Goal: Task Accomplishment & Management: Use online tool/utility

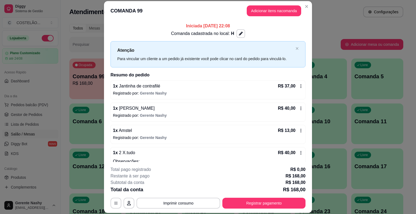
click at [337, 15] on div "Atendimento Salão Configurações" at bounding box center [236, 11] width 334 height 11
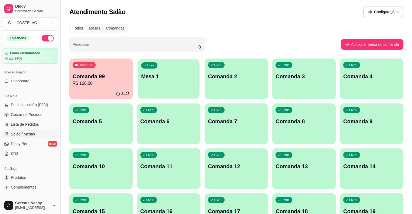
click at [162, 86] on div "Livre Mesa 1" at bounding box center [168, 75] width 61 height 33
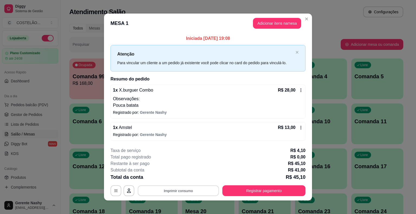
click at [191, 188] on button "Imprimir consumo" at bounding box center [178, 190] width 81 height 11
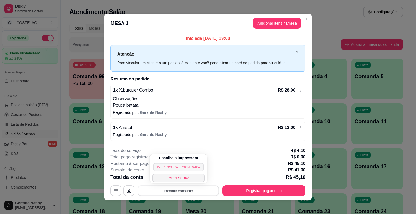
click at [184, 166] on button "IMPRESSORA EPSON CAIXA" at bounding box center [178, 167] width 50 height 8
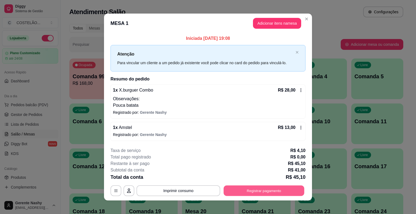
click at [231, 190] on button "Registrar pagamento" at bounding box center [264, 190] width 81 height 11
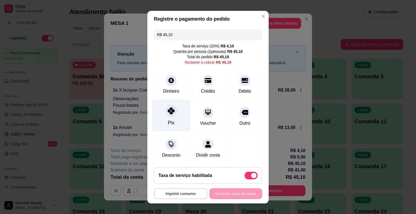
click at [167, 116] on div at bounding box center [171, 111] width 12 height 12
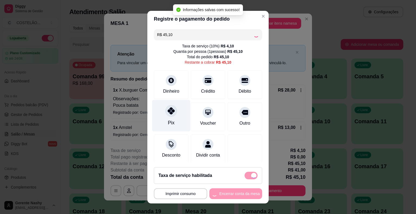
type input "R$ 0,00"
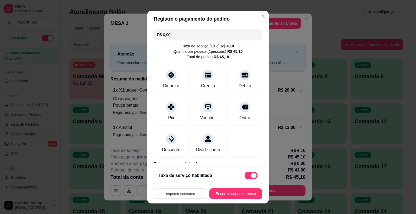
click at [192, 192] on button "Imprimir consumo" at bounding box center [181, 193] width 52 height 11
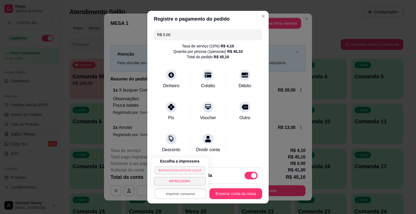
click at [183, 169] on button "IMPRESSORA EPSON CAIXA" at bounding box center [180, 170] width 50 height 8
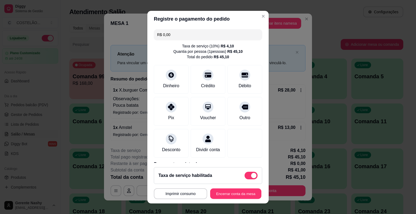
click at [223, 196] on button "Encerrar conta da mesa" at bounding box center [235, 193] width 51 height 11
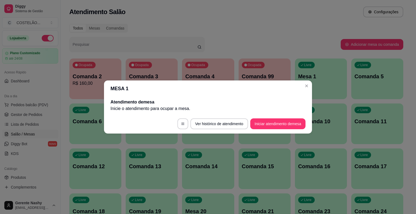
click at [309, 88] on button "Close" at bounding box center [306, 85] width 9 height 9
click at [309, 87] on div "Livre Mesa 1" at bounding box center [321, 75] width 52 height 34
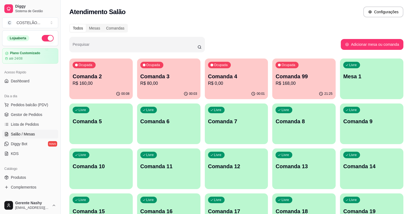
click at [340, 88] on div "Livre Mesa 1" at bounding box center [371, 75] width 63 height 34
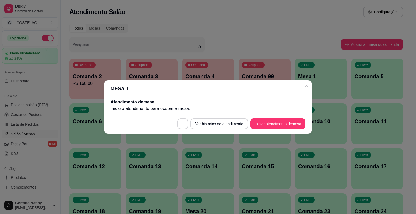
click at [335, 79] on p "Mesa 1" at bounding box center [320, 77] width 45 height 8
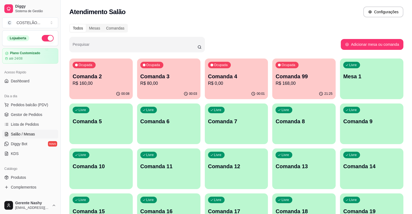
click at [133, 103] on div "Livre Comanda 5" at bounding box center [100, 120] width 63 height 34
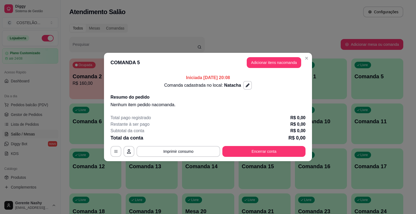
click at [270, 57] on header "COMANDA 5 Adicionar itens na comanda" at bounding box center [208, 62] width 208 height 19
click at [270, 59] on button "Adicionar itens na comanda" at bounding box center [273, 62] width 53 height 11
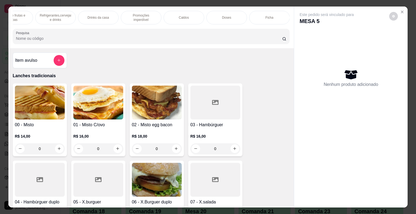
click at [184, 15] on p "Caldos" at bounding box center [184, 17] width 10 height 4
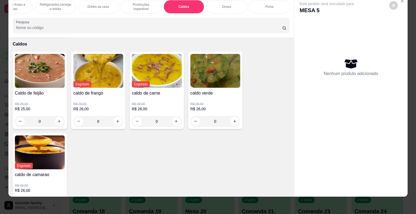
scroll to position [4433, 0]
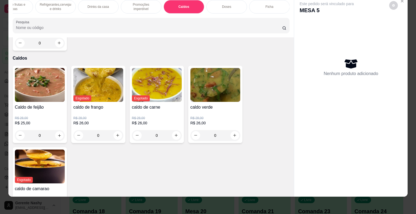
click at [55, 131] on button "increase-product-quantity" at bounding box center [59, 135] width 8 height 8
type input "1"
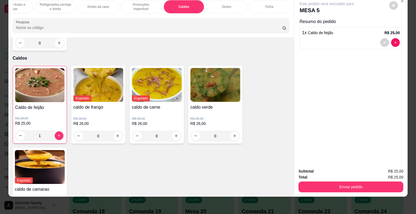
click at [322, 185] on button "Enviar pedido" at bounding box center [350, 186] width 105 height 11
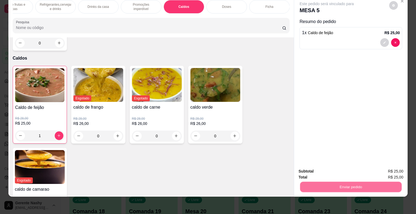
click at [316, 168] on button "Não registrar e enviar pedido" at bounding box center [332, 169] width 56 height 10
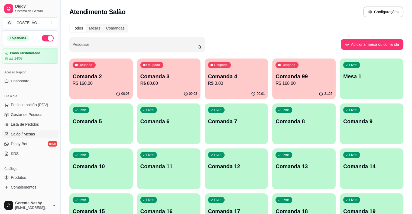
click at [133, 103] on div "Livre Comanda 5" at bounding box center [100, 120] width 63 height 34
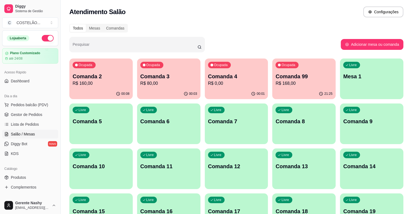
click at [137, 134] on div "Livre Comanda 6" at bounding box center [168, 120] width 63 height 34
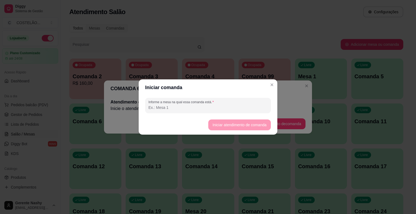
click at [208, 103] on label "Informe a mesa na qual essa comanda está." at bounding box center [181, 102] width 67 height 5
click at [208, 105] on input "Informe a mesa na qual essa comanda está." at bounding box center [207, 107] width 119 height 5
type input "m"
type input "n"
click at [246, 108] on input "n" at bounding box center [207, 107] width 119 height 5
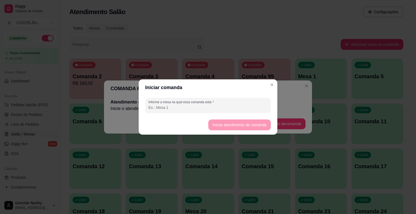
type input "M"
type input "N"
click at [259, 120] on button "Iniciar atendimento de comanda" at bounding box center [239, 125] width 61 height 11
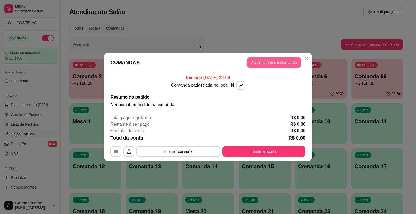
click at [256, 58] on button "Adicionar itens na comanda" at bounding box center [274, 62] width 54 height 11
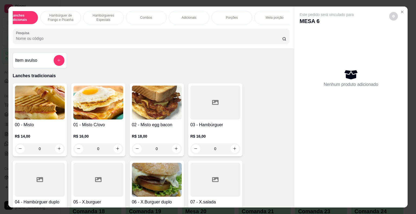
scroll to position [0, 24]
click at [226, 15] on p "Porções" at bounding box center [223, 17] width 12 height 4
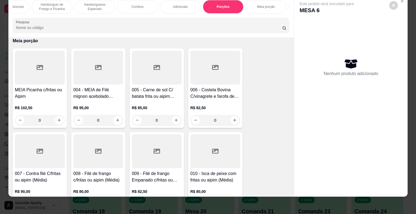
scroll to position [1611, 0]
click at [236, 114] on div "0" at bounding box center [215, 119] width 48 height 11
click at [234, 116] on button "increase-product-quantity" at bounding box center [234, 119] width 9 height 9
click at [232, 117] on icon "increase-product-quantity" at bounding box center [234, 119] width 4 height 4
type input "1"
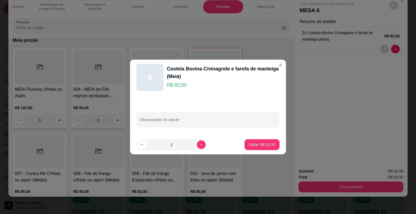
click at [205, 115] on div at bounding box center [208, 119] width 136 height 11
type input "ARROZ E"
click at [275, 65] on div "MEIA Picanha c/fritas ou Aipim R$ 102,50 0 004 - MEIA de Filé mignon acebolado …" at bounding box center [151, 210] width 277 height 324
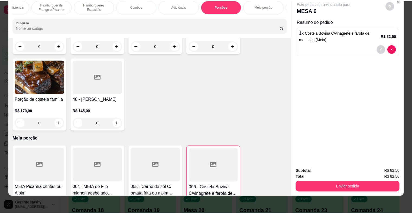
scroll to position [1496, 0]
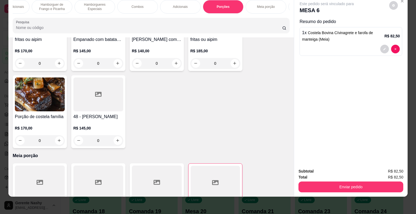
click at [58, 138] on icon "increase-product-quantity" at bounding box center [59, 140] width 4 height 4
type input "1"
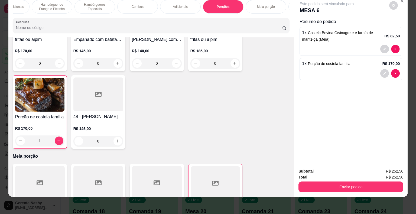
click at [392, 48] on div "Este pedido será vinculado para MESA 6 Resumo do pedido 1 x Costela Bovina C/vi…" at bounding box center [350, 80] width 113 height 168
type input "0"
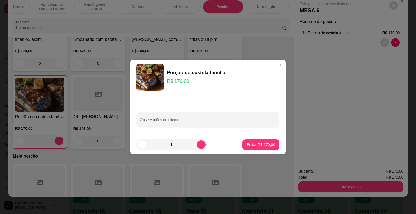
click at [231, 121] on input "Observações do cliente" at bounding box center [208, 121] width 136 height 5
type input "MEIA"
click at [261, 141] on button "Editar R$ 170,00" at bounding box center [261, 144] width 36 height 11
type input "0"
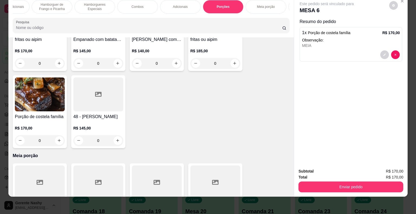
click at [346, 187] on button "Enviar pedido" at bounding box center [350, 186] width 105 height 11
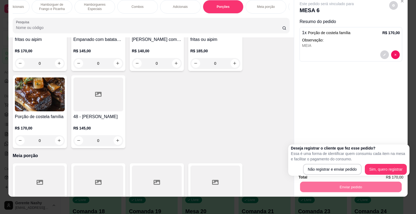
click at [344, 160] on p "Essa é uma forma de identificar quem consumiu cada item na mesa e facilitar o p…" at bounding box center [349, 156] width 116 height 11
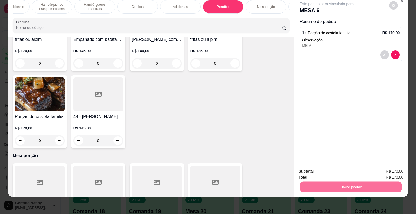
click at [332, 168] on button "Não registrar e enviar pedido" at bounding box center [332, 169] width 56 height 10
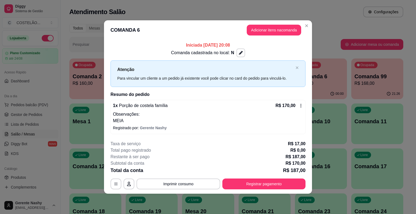
click at [307, 26] on div "Todos Mesas Comandas" at bounding box center [236, 28] width 334 height 9
